Goal: Find specific page/section

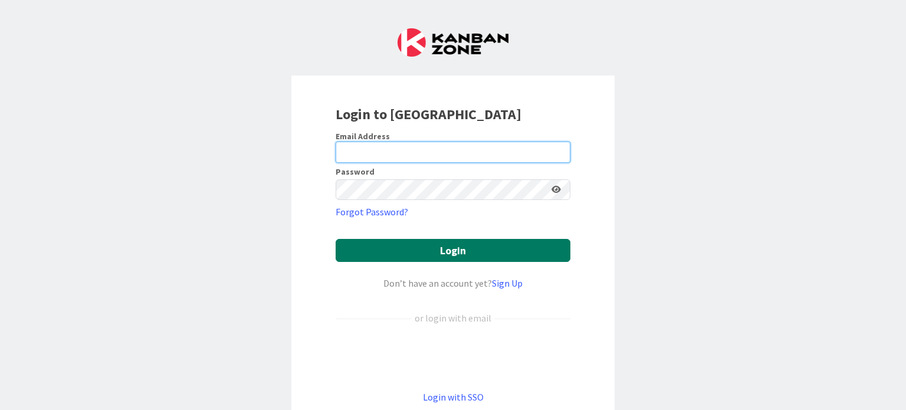
type input "[EMAIL_ADDRESS][DOMAIN_NAME]"
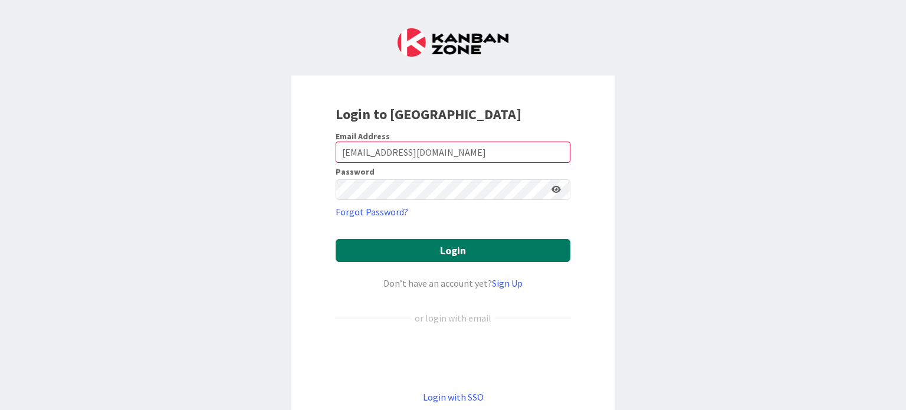
click at [447, 253] on button "Login" at bounding box center [453, 250] width 235 height 23
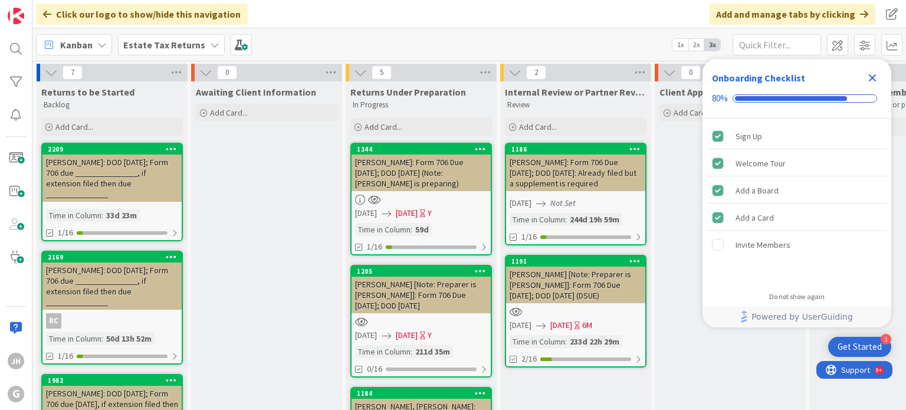
click at [179, 44] on b "Estate Tax Returns" at bounding box center [164, 45] width 82 height 12
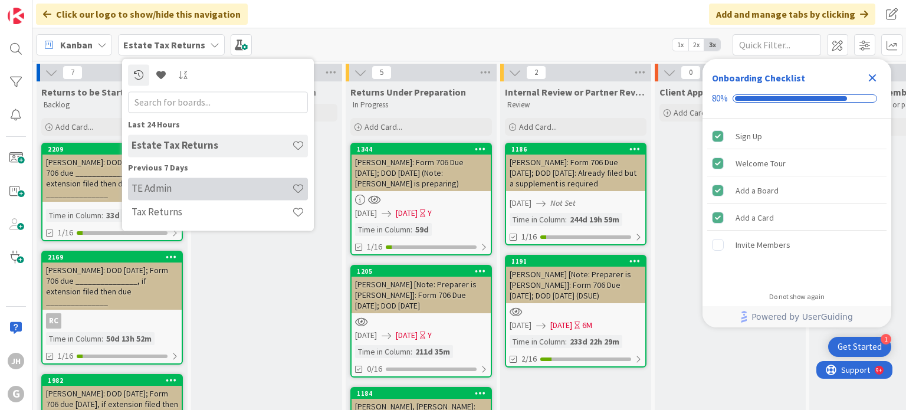
click at [185, 186] on h4 "TE Admin" at bounding box center [212, 189] width 160 height 12
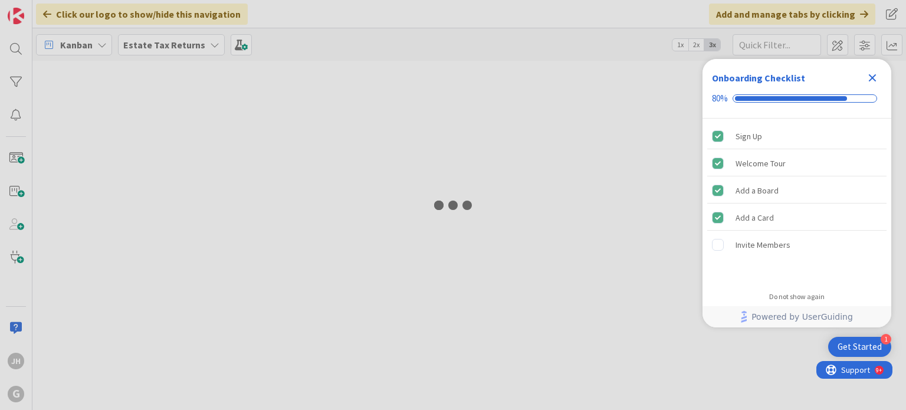
type input "kerr"
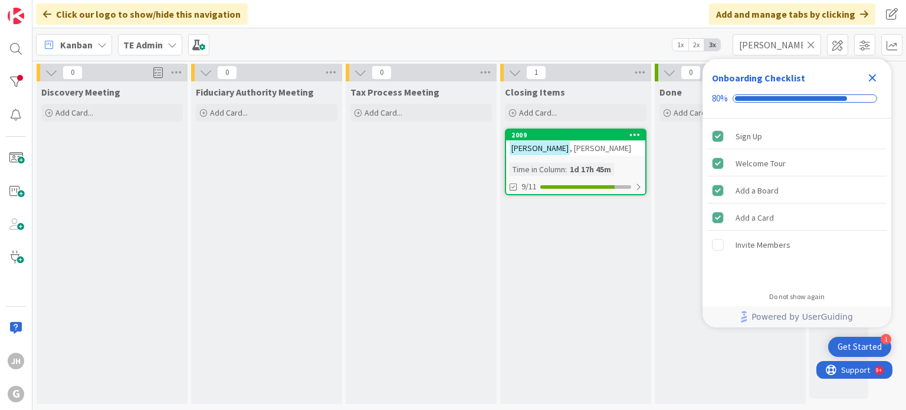
click at [808, 44] on icon at bounding box center [811, 45] width 8 height 11
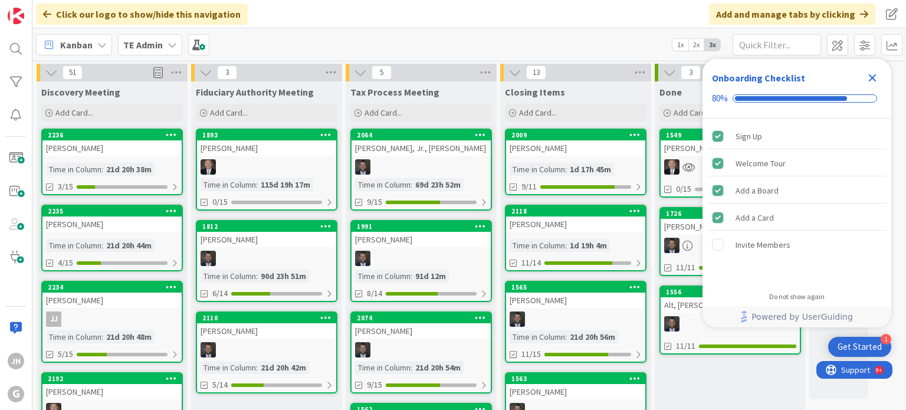
click at [876, 73] on icon "Close Checklist" at bounding box center [873, 78] width 14 height 14
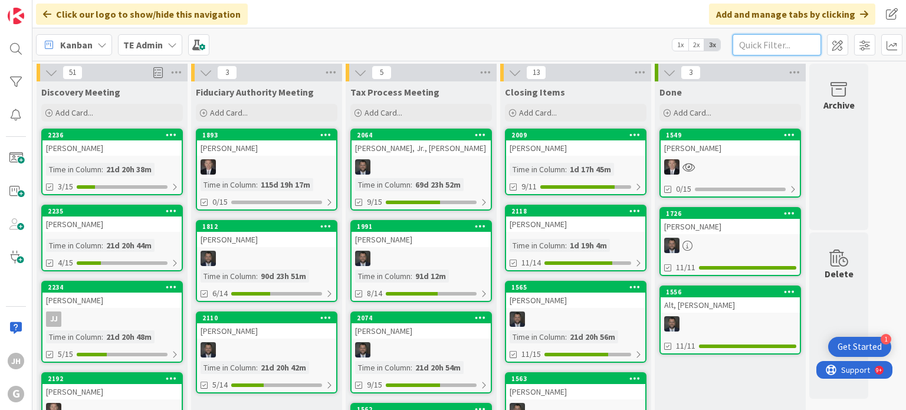
click at [745, 44] on input "text" at bounding box center [777, 44] width 89 height 21
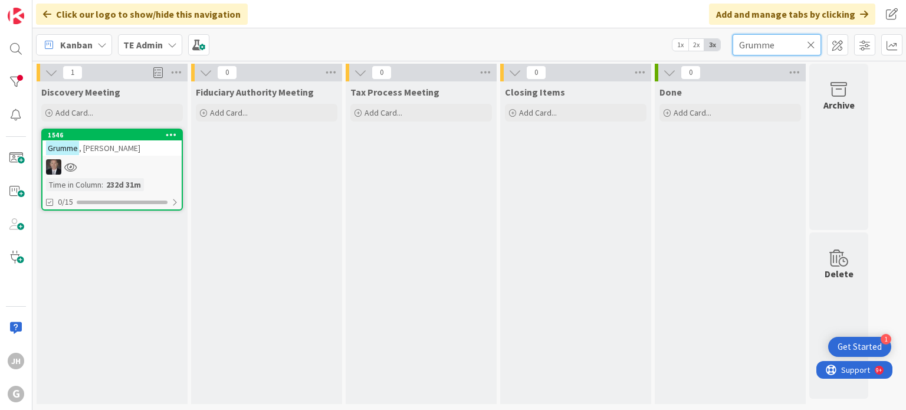
type input "Grumme"
click at [811, 42] on icon at bounding box center [811, 45] width 8 height 11
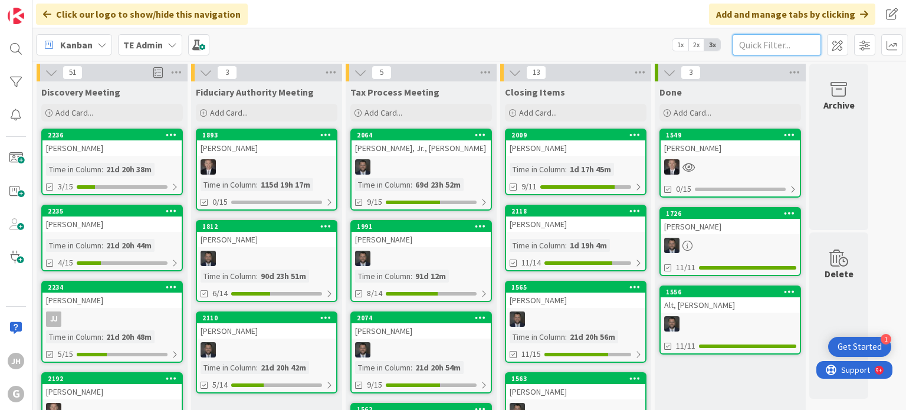
click at [761, 48] on input "text" at bounding box center [777, 44] width 89 height 21
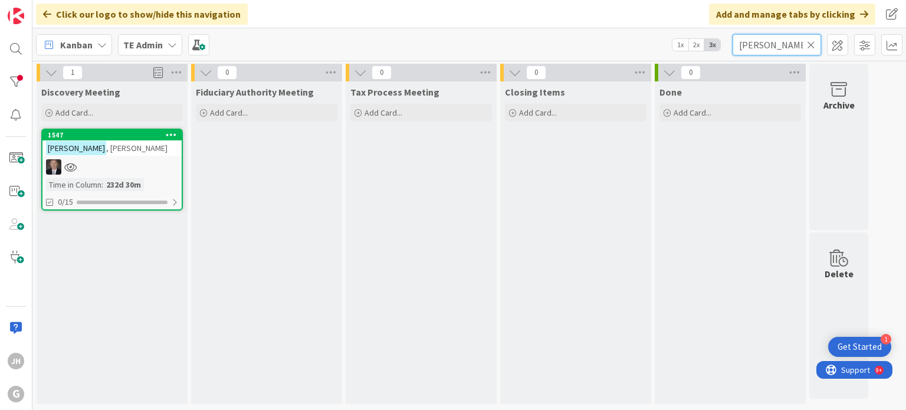
type input "Ingebrand"
click at [812, 44] on icon at bounding box center [811, 45] width 8 height 11
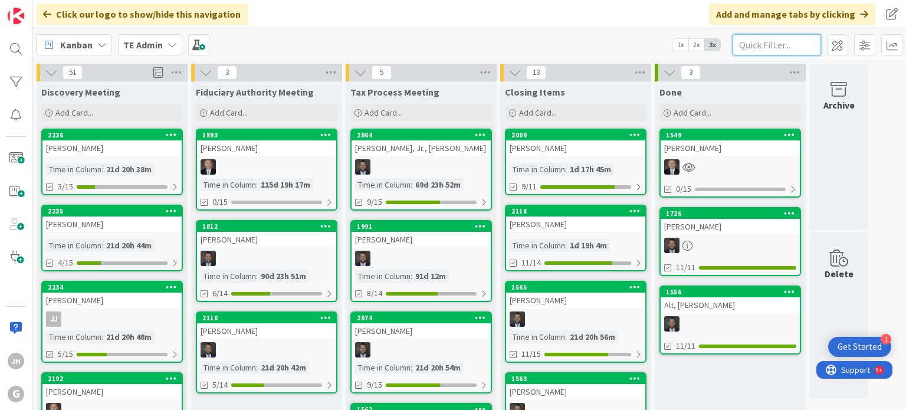
click at [758, 49] on input "text" at bounding box center [777, 44] width 89 height 21
click at [758, 49] on input "sh" at bounding box center [777, 44] width 89 height 21
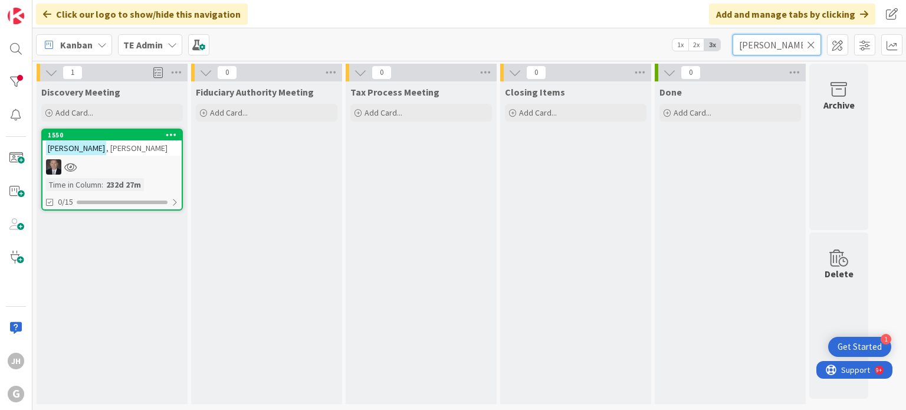
type input "shields"
click at [811, 42] on icon at bounding box center [811, 45] width 8 height 11
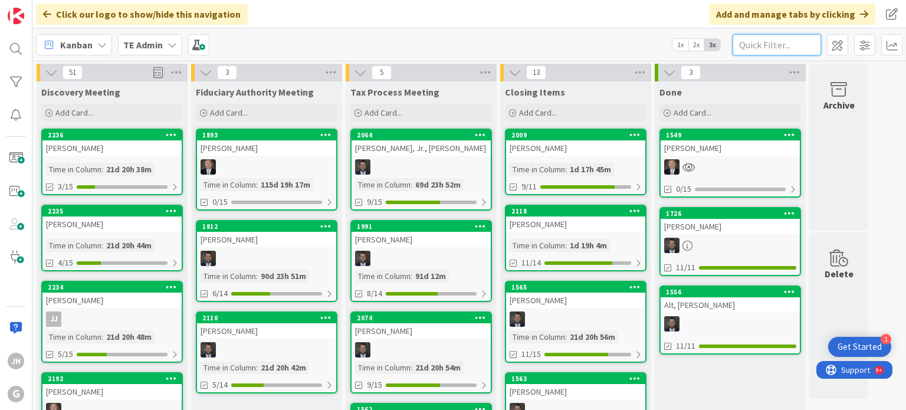
click at [784, 42] on input "text" at bounding box center [777, 44] width 89 height 21
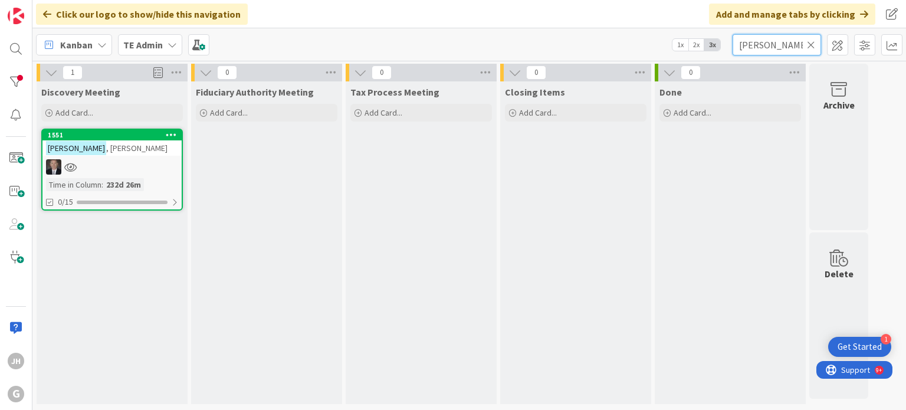
click at [784, 42] on input "Stevenson" at bounding box center [777, 44] width 89 height 21
type input "Stevenson"
click at [812, 42] on icon at bounding box center [811, 45] width 8 height 11
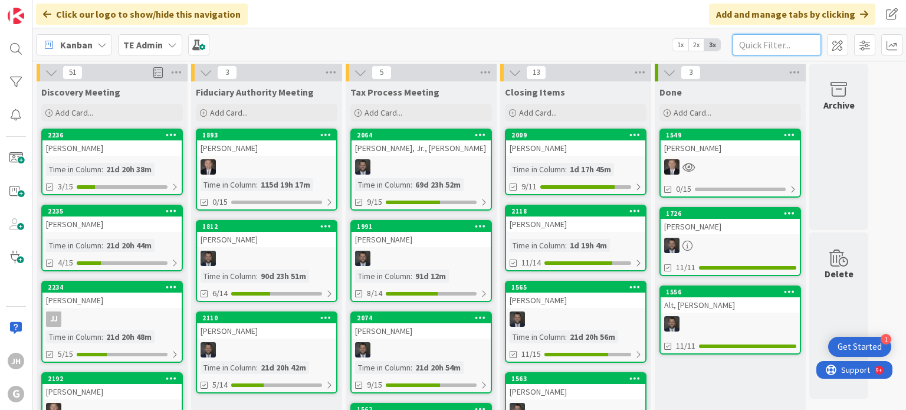
click at [759, 45] on input "text" at bounding box center [777, 44] width 89 height 21
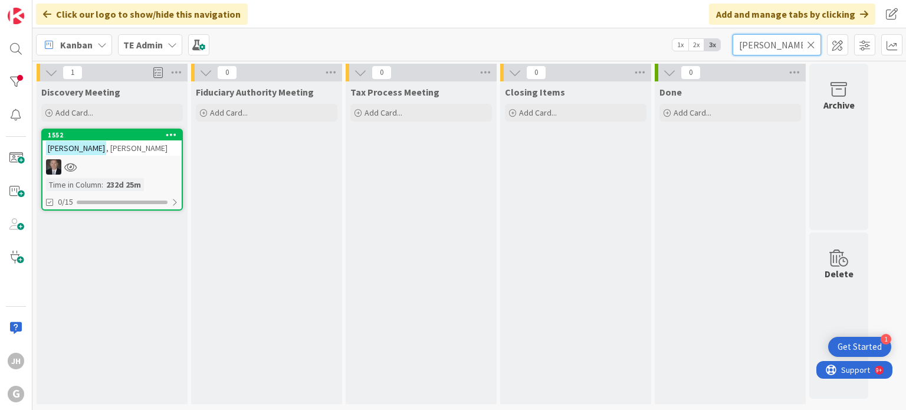
type input "terhune"
click at [811, 42] on icon at bounding box center [811, 45] width 8 height 11
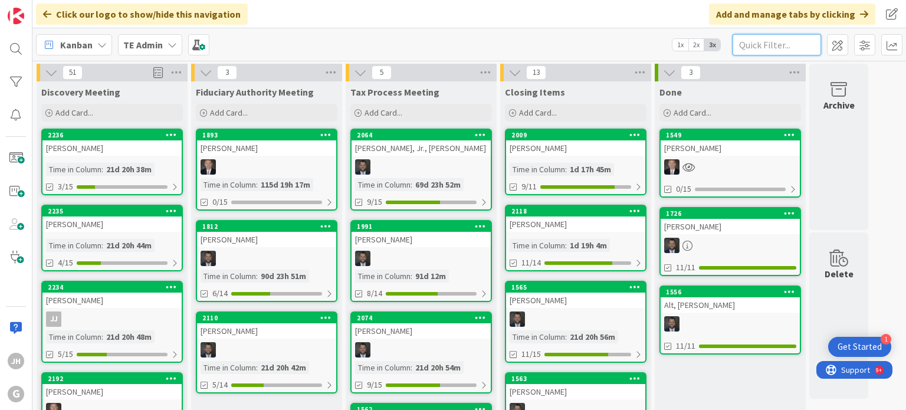
click at [743, 44] on input "text" at bounding box center [777, 44] width 89 height 21
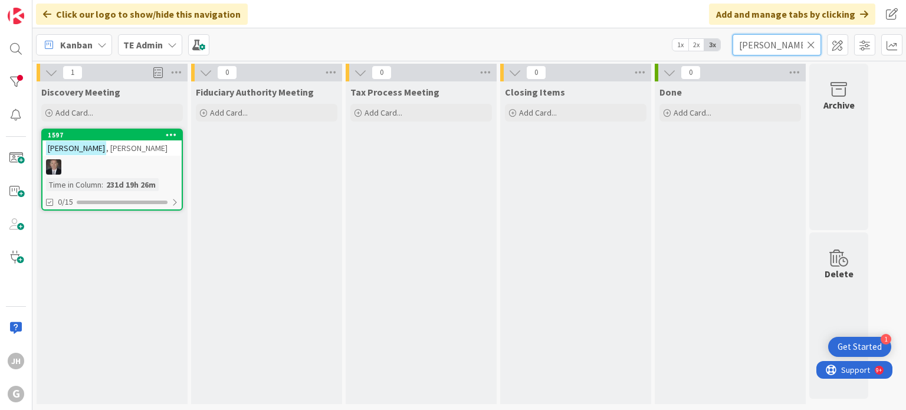
type input "Neff"
click at [812, 41] on icon at bounding box center [811, 45] width 8 height 11
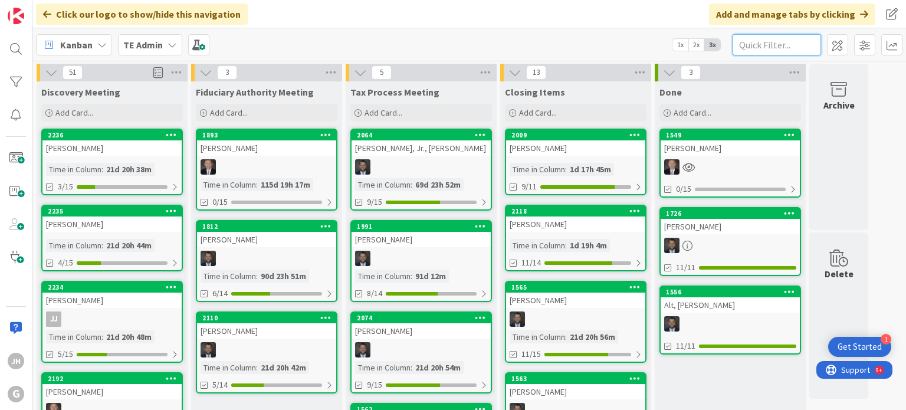
click at [749, 40] on input "text" at bounding box center [777, 44] width 89 height 21
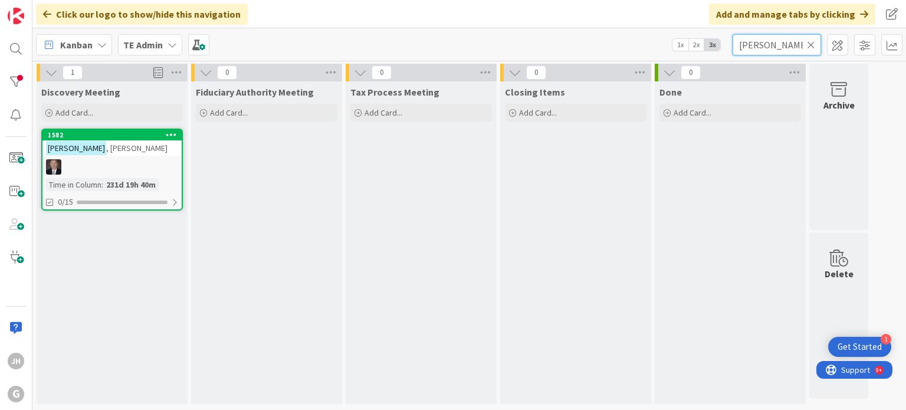
type input "curtin"
click at [812, 42] on icon at bounding box center [811, 45] width 8 height 11
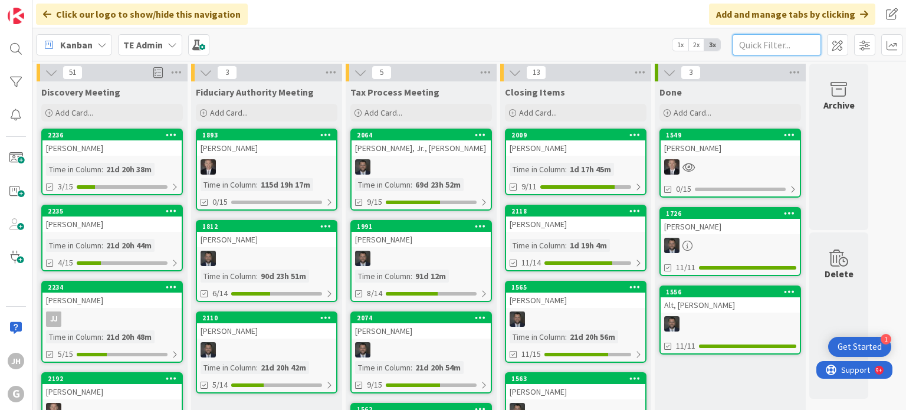
click at [751, 47] on input "text" at bounding box center [777, 44] width 89 height 21
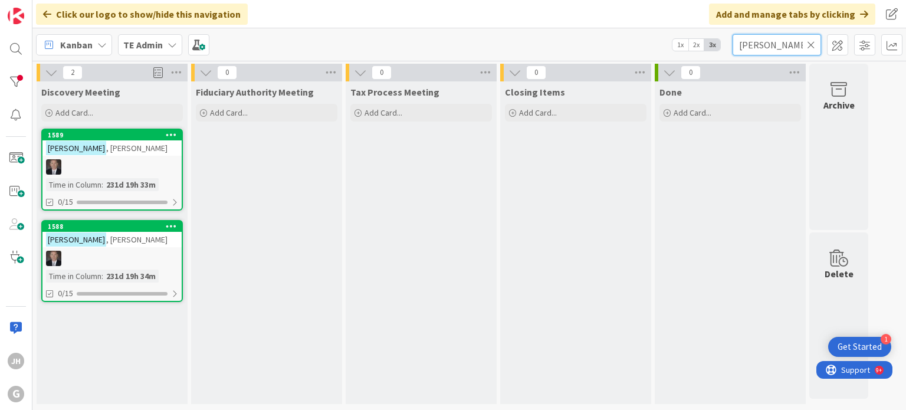
type input "gordee"
click at [812, 46] on icon at bounding box center [811, 45] width 8 height 11
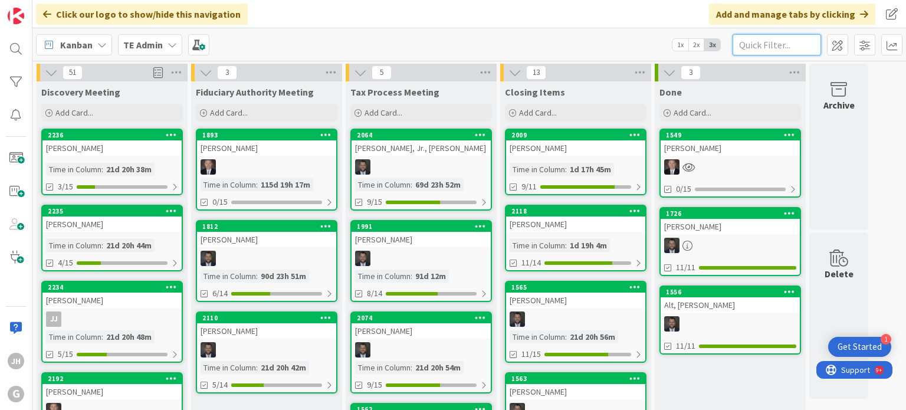
click at [756, 45] on input "text" at bounding box center [777, 44] width 89 height 21
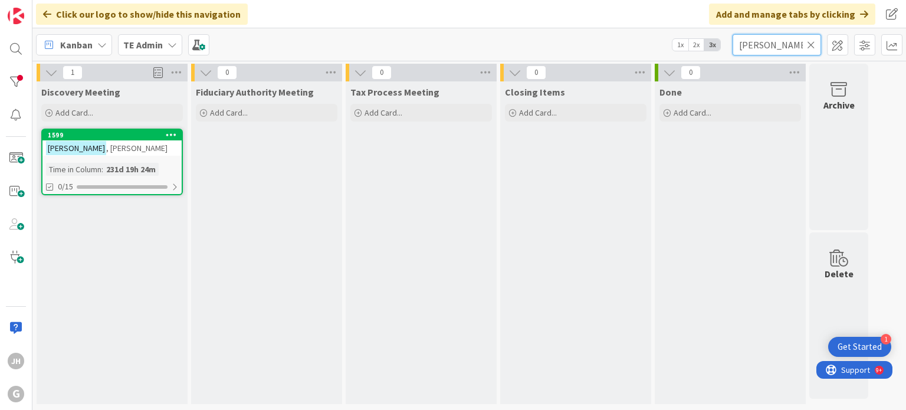
type input "O'Neill"
click at [812, 42] on icon at bounding box center [811, 45] width 8 height 11
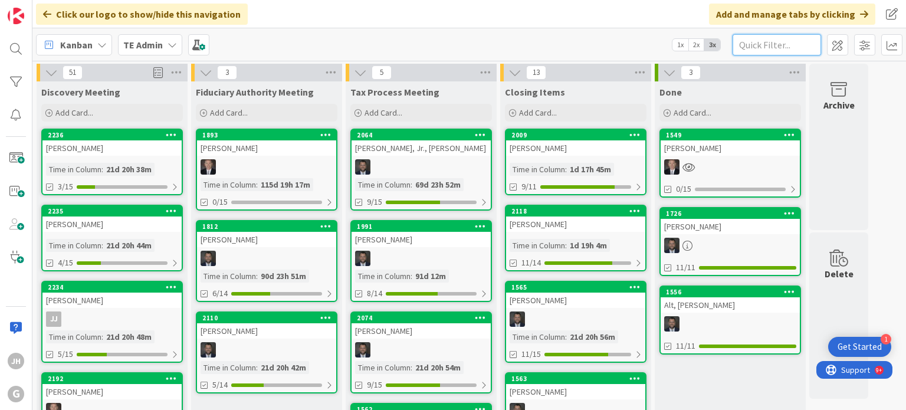
click at [784, 43] on input "text" at bounding box center [777, 44] width 89 height 21
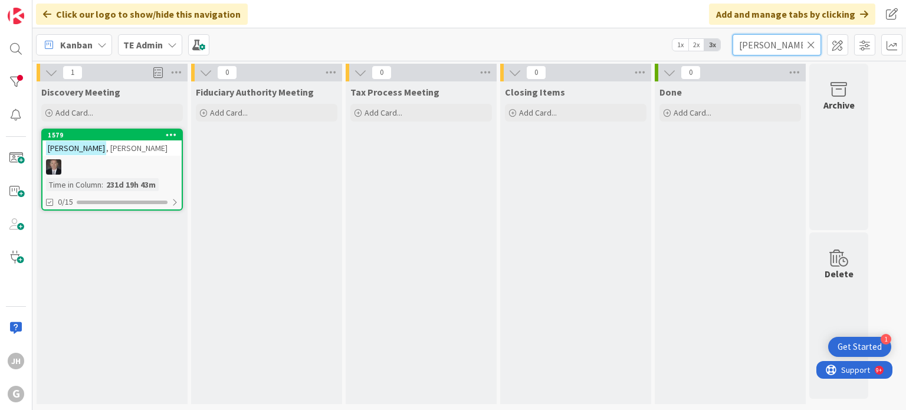
type input "Breedlove"
click at [117, 154] on div "Breedlove , Victor" at bounding box center [111, 147] width 139 height 15
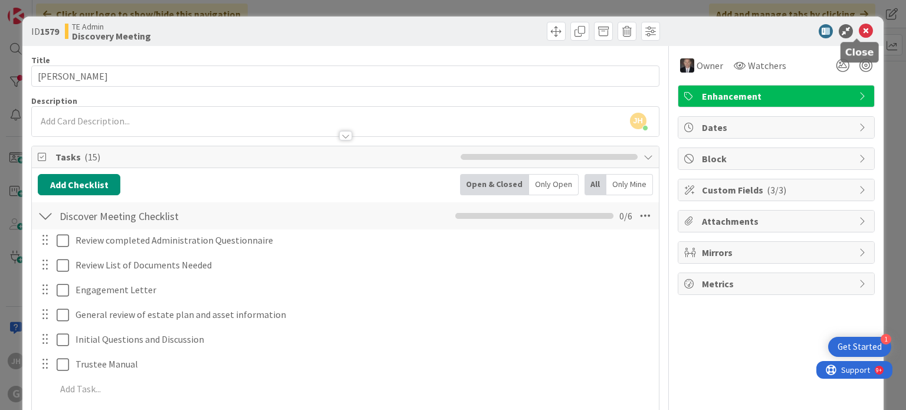
click at [859, 28] on icon at bounding box center [866, 31] width 14 height 14
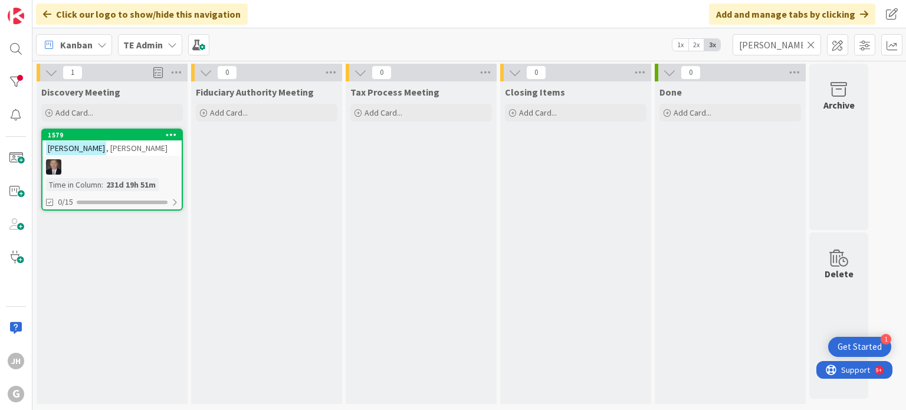
click at [809, 41] on icon at bounding box center [811, 45] width 8 height 11
